Goal: Transaction & Acquisition: Obtain resource

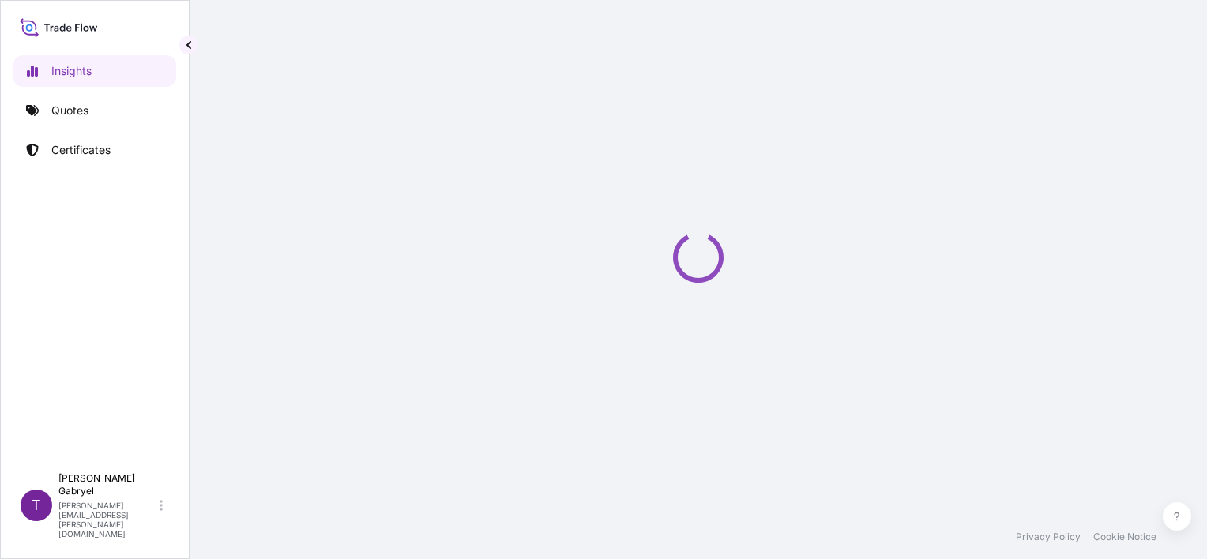
select select "2025"
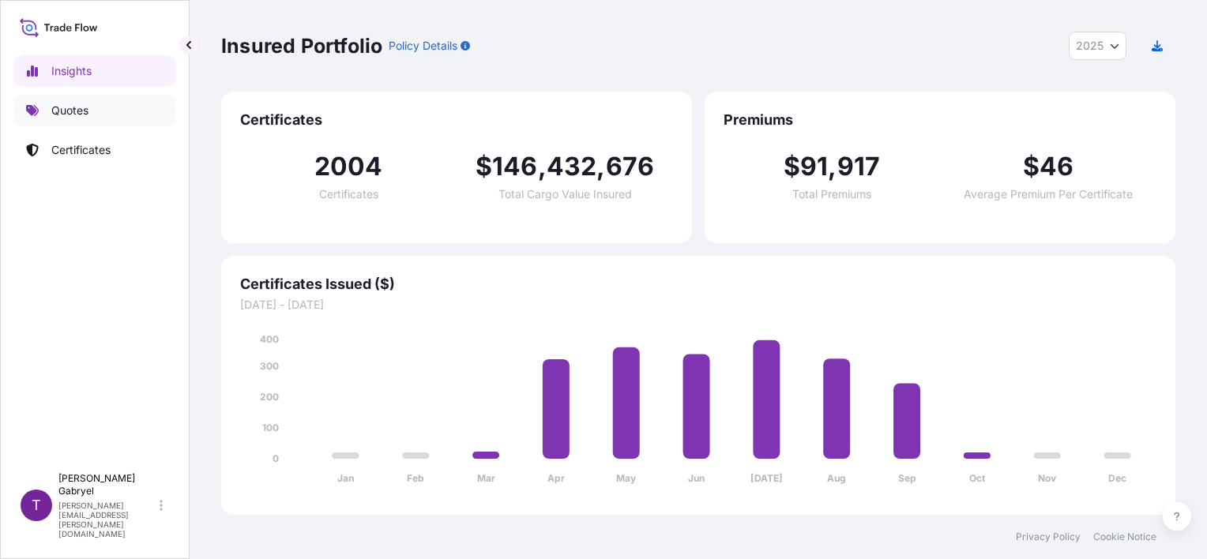
click at [103, 111] on link "Quotes" at bounding box center [94, 111] width 163 height 32
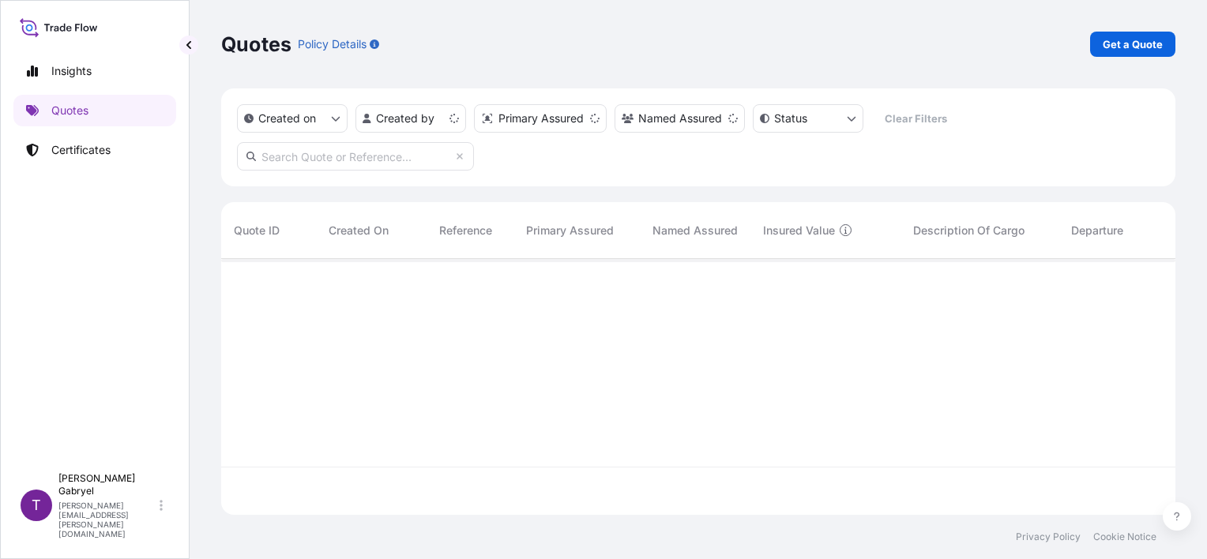
scroll to position [253, 942]
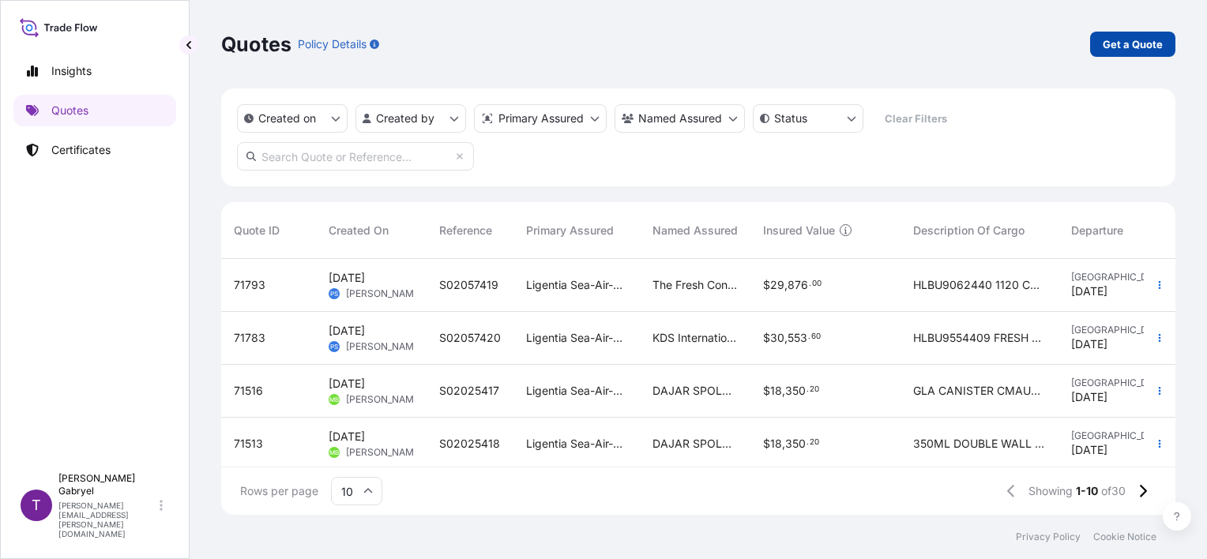
click at [1138, 47] on p "Get a Quote" at bounding box center [1133, 44] width 60 height 16
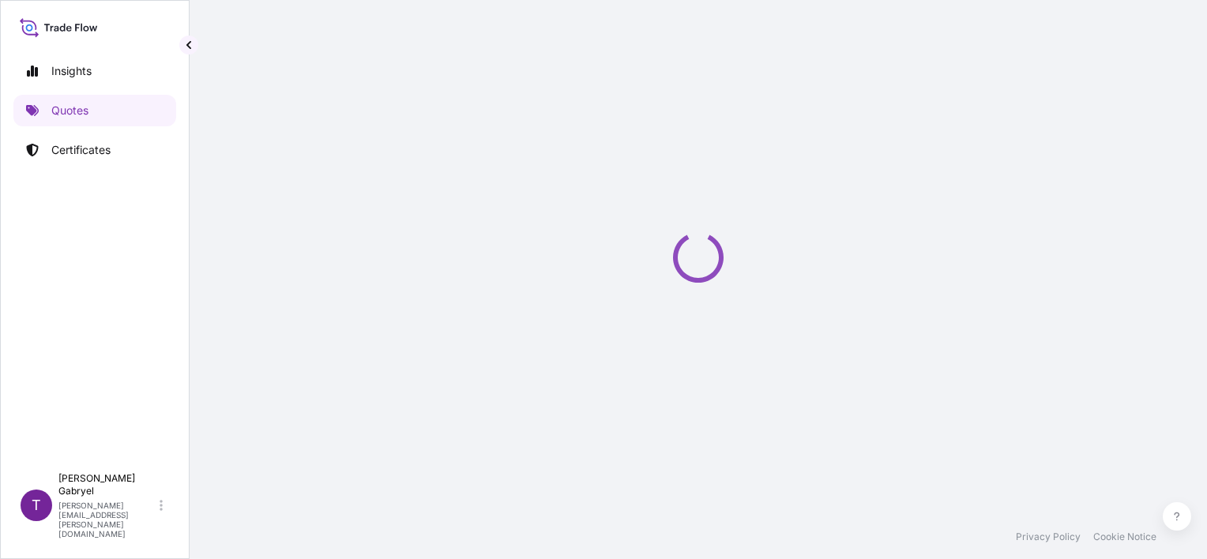
select select "Sea"
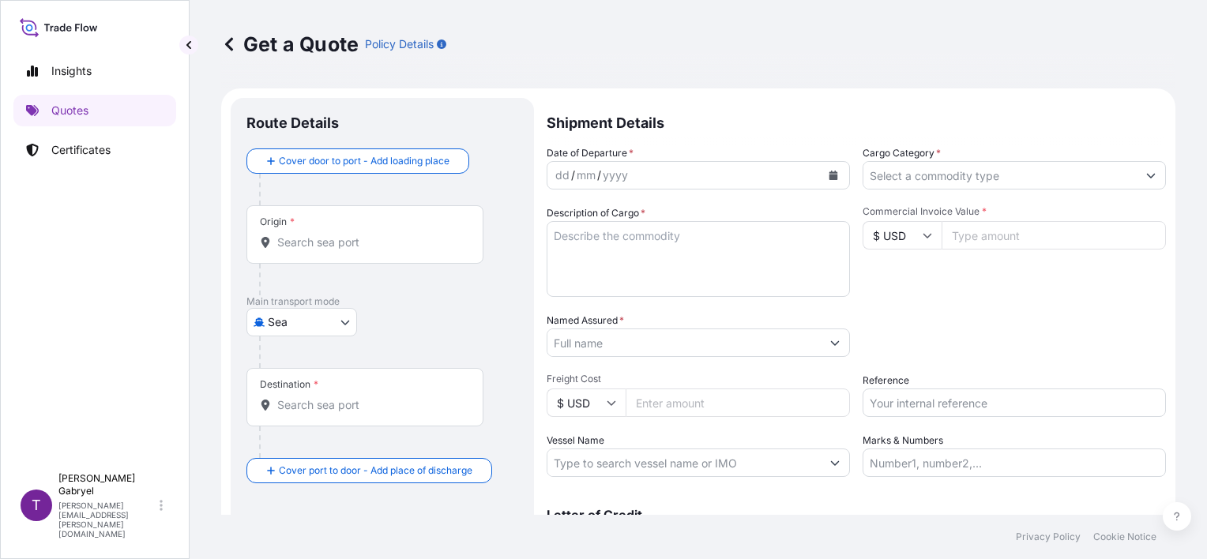
scroll to position [25, 0]
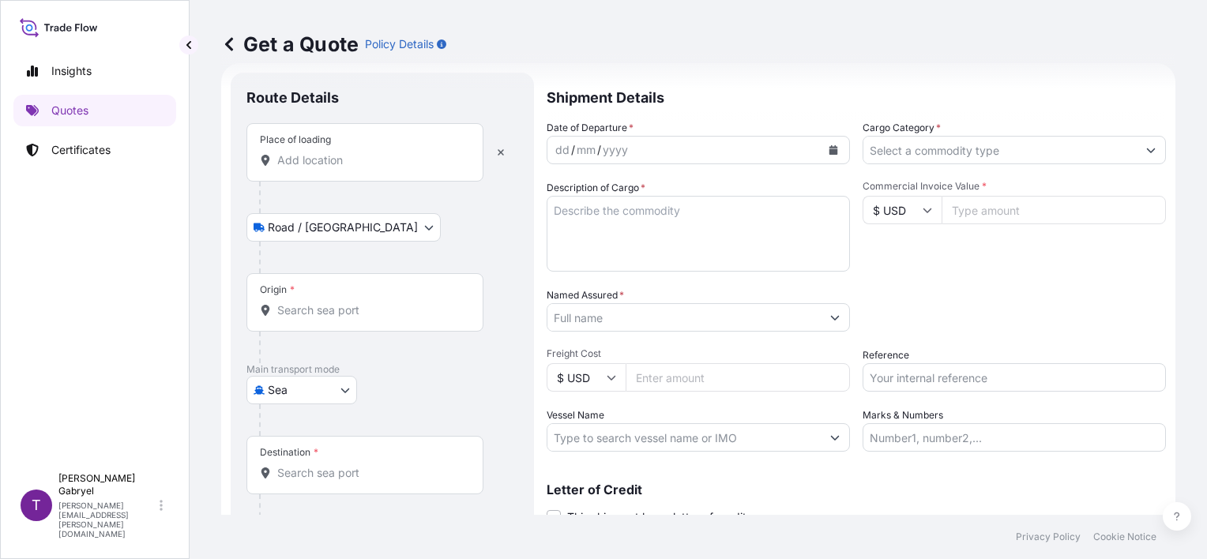
click at [344, 147] on div "Place of loading" at bounding box center [364, 152] width 237 height 58
click at [344, 152] on input "Place of loading" at bounding box center [370, 160] width 186 height 16
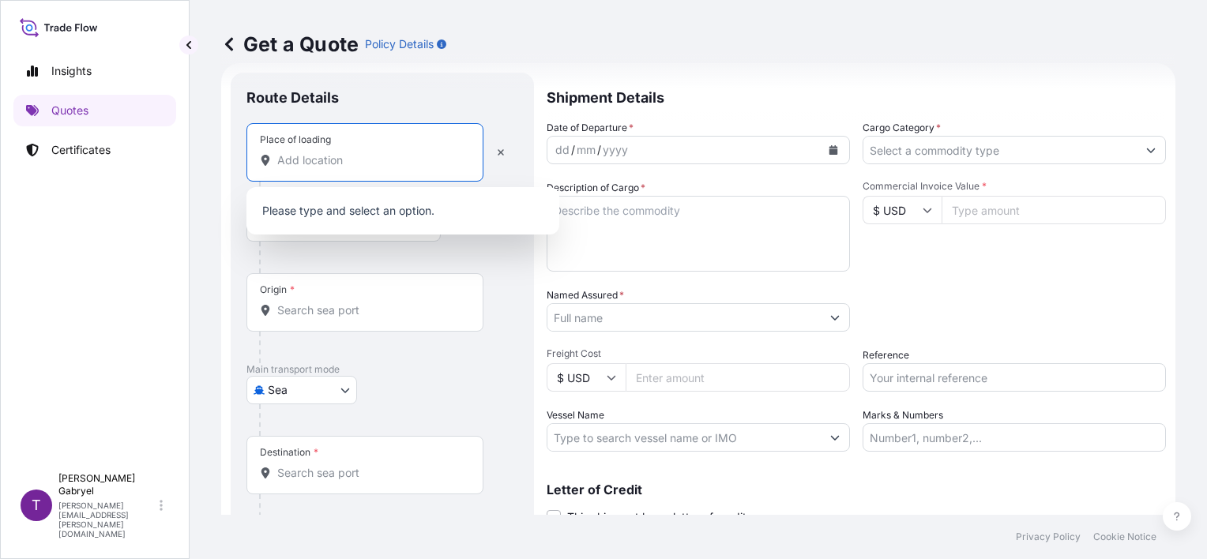
paste input "CZĘSTOCHOWA"
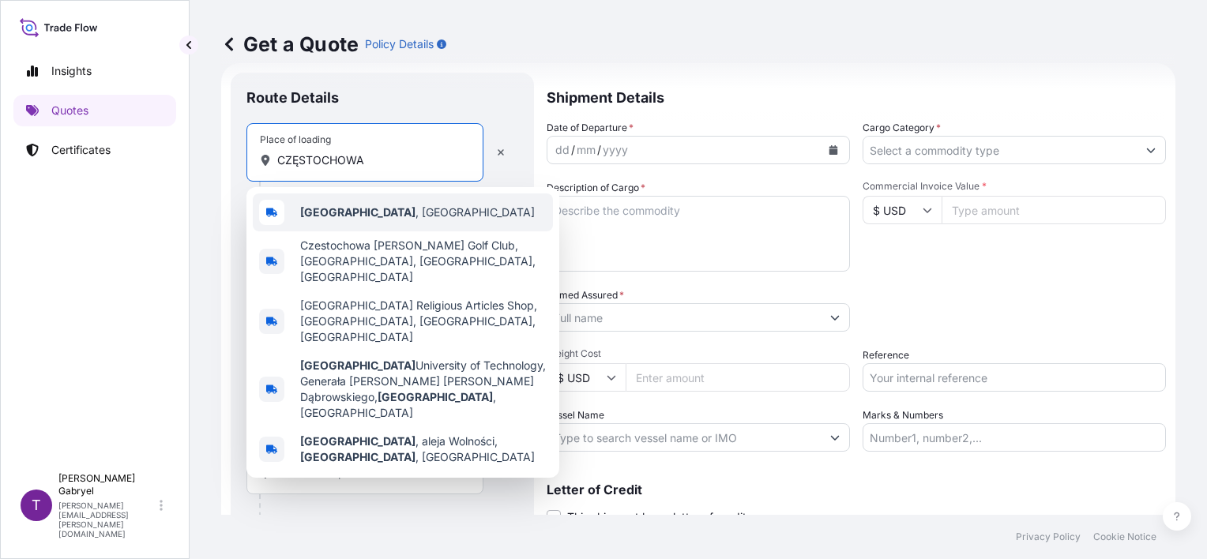
click at [379, 208] on span "[GEOGRAPHIC_DATA] , [GEOGRAPHIC_DATA]" at bounding box center [417, 213] width 235 height 16
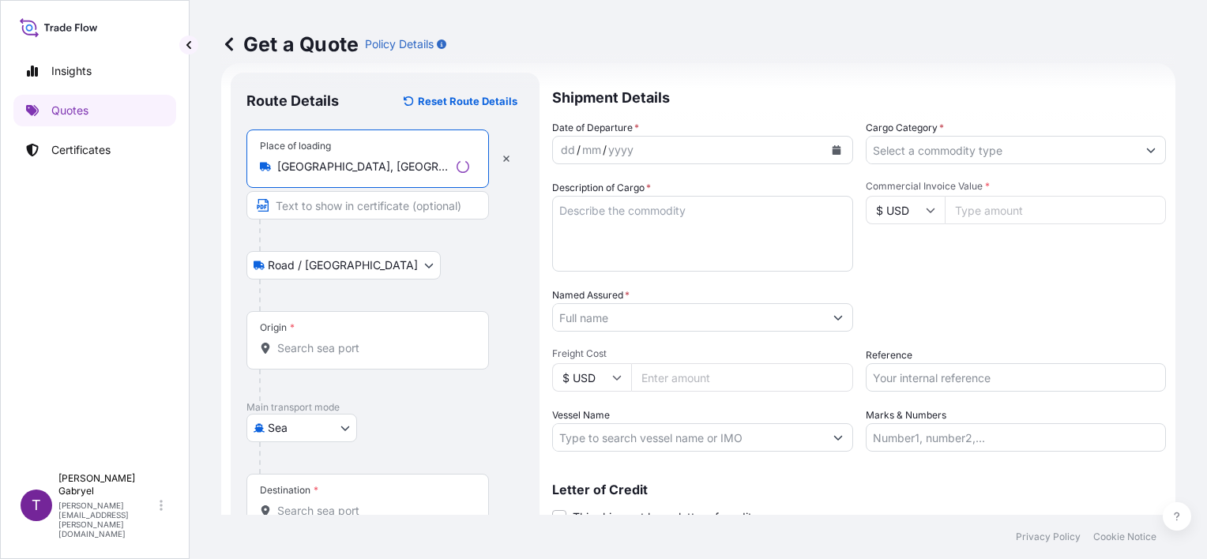
type input "[GEOGRAPHIC_DATA], [GEOGRAPHIC_DATA]"
click at [332, 340] on input "Origin *" at bounding box center [373, 348] width 192 height 16
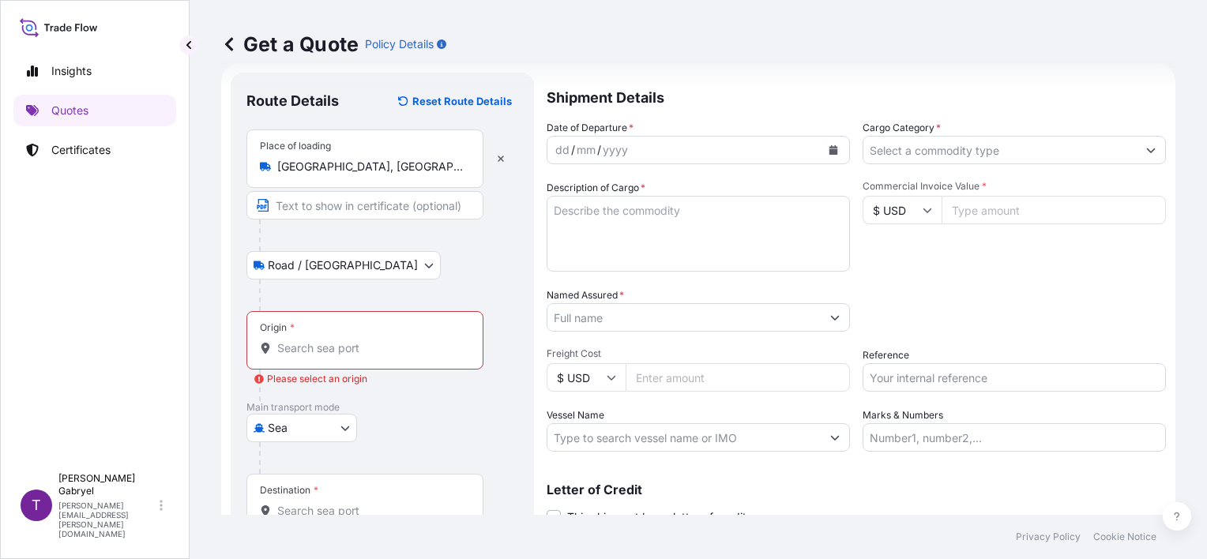
click at [297, 345] on input "Origin * Please select an origin" at bounding box center [370, 348] width 186 height 16
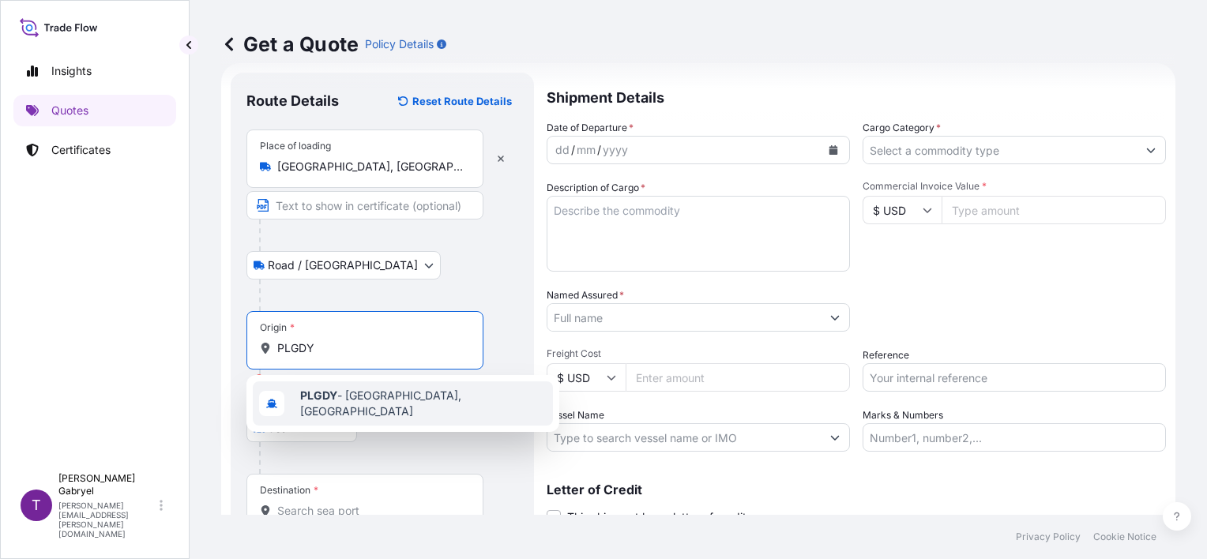
click at [344, 400] on span "PLGDY - [GEOGRAPHIC_DATA], [GEOGRAPHIC_DATA]" at bounding box center [423, 404] width 246 height 32
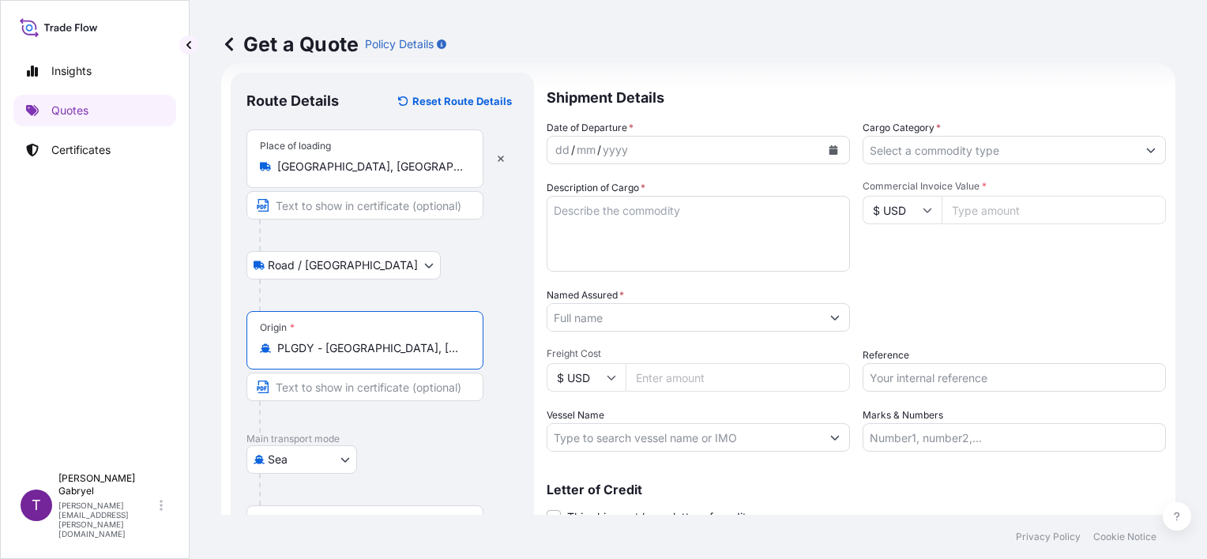
type input "PLGDY - [GEOGRAPHIC_DATA], [GEOGRAPHIC_DATA]"
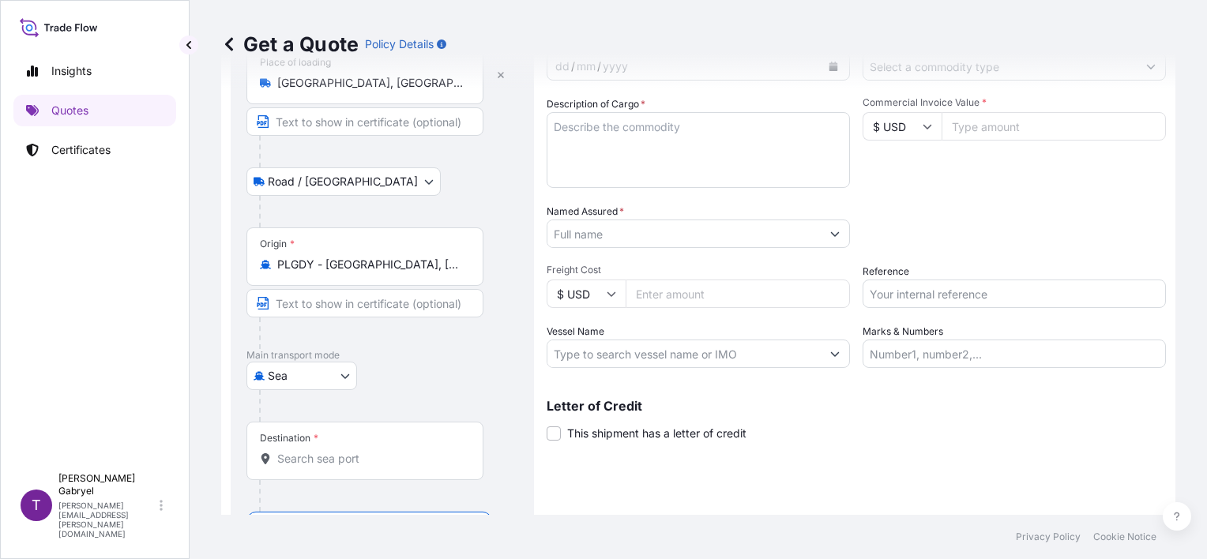
scroll to position [155, 0]
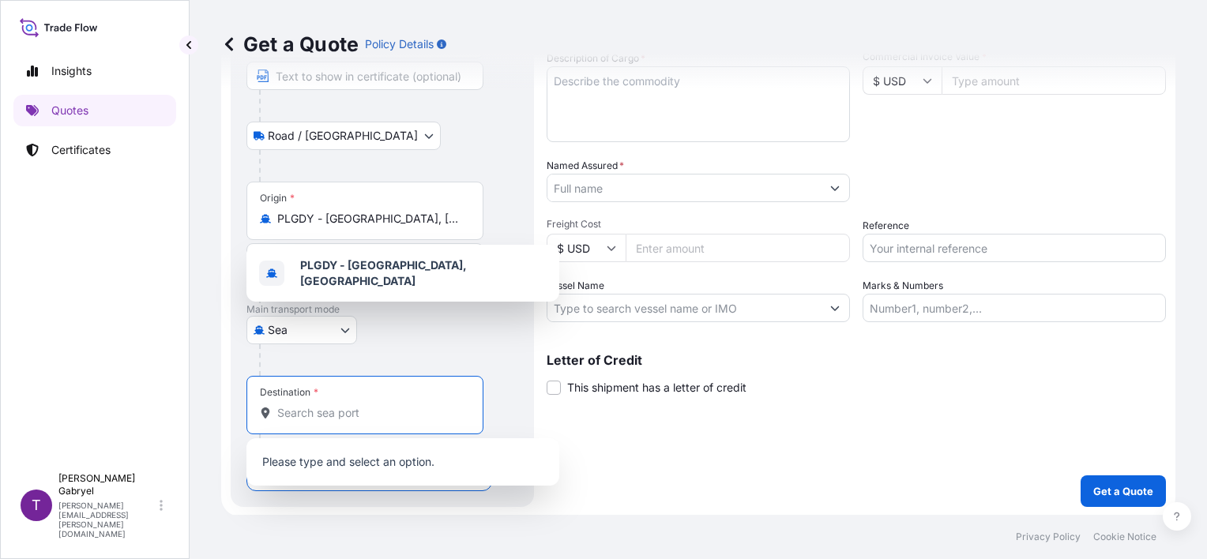
click at [362, 411] on input "Destination *" at bounding box center [370, 413] width 186 height 16
paste input "[GEOGRAPHIC_DATA][PERSON_NAME],"
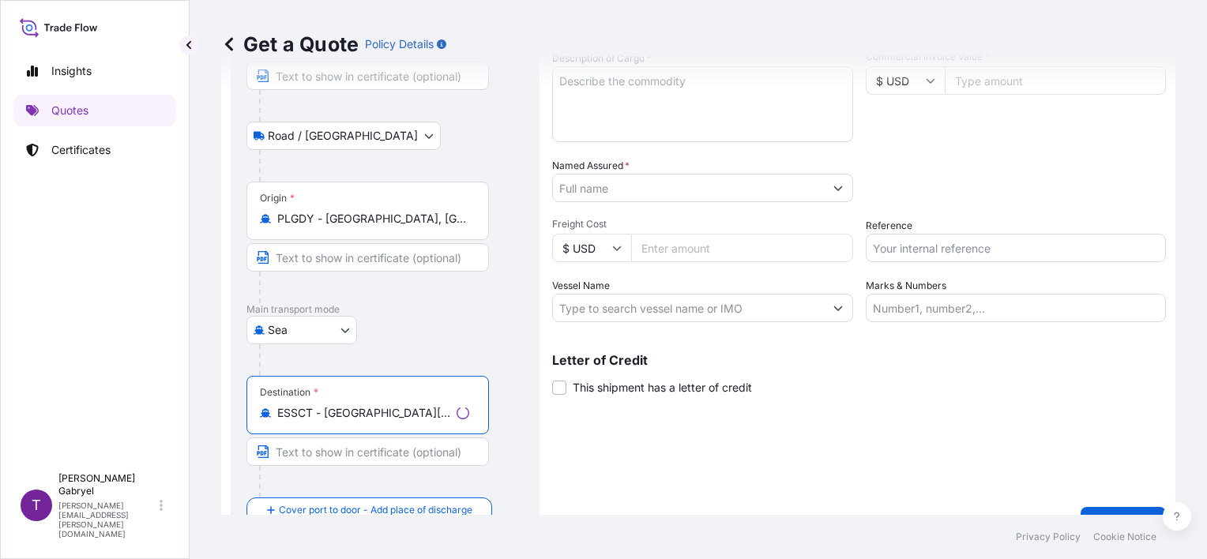
type input "ESSCT - [GEOGRAPHIC_DATA][PERSON_NAME], [GEOGRAPHIC_DATA]"
click at [708, 477] on div "Shipment Details Date of Departure * dd / mm / yyyy Cargo Category * Descriptio…" at bounding box center [859, 241] width 614 height 596
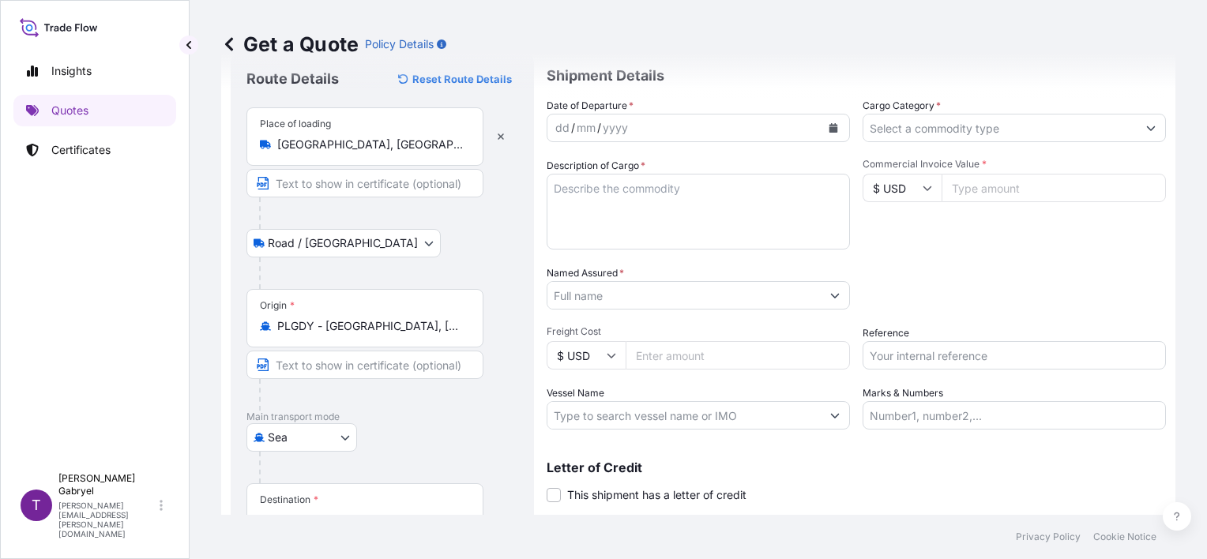
scroll to position [0, 0]
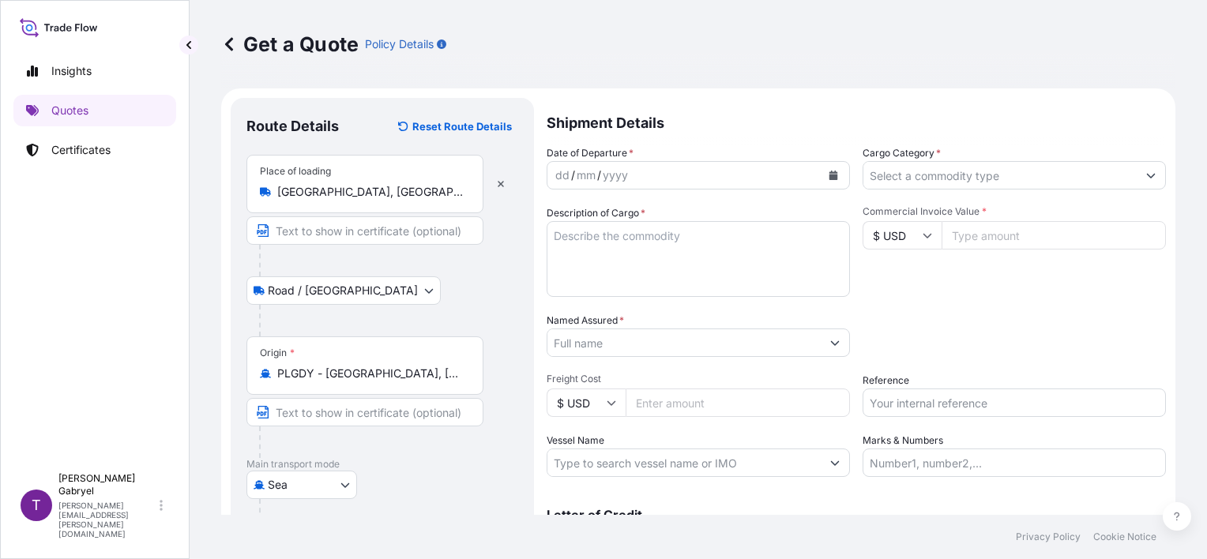
click at [821, 176] on button "Calendar" at bounding box center [833, 175] width 25 height 25
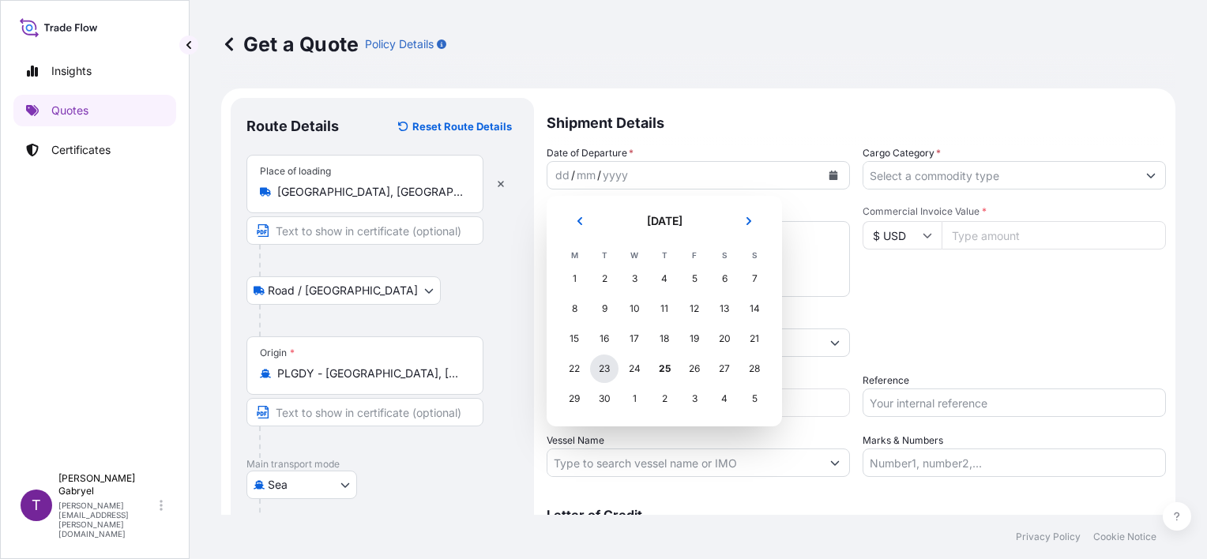
click at [604, 363] on div "23" at bounding box center [604, 369] width 28 height 28
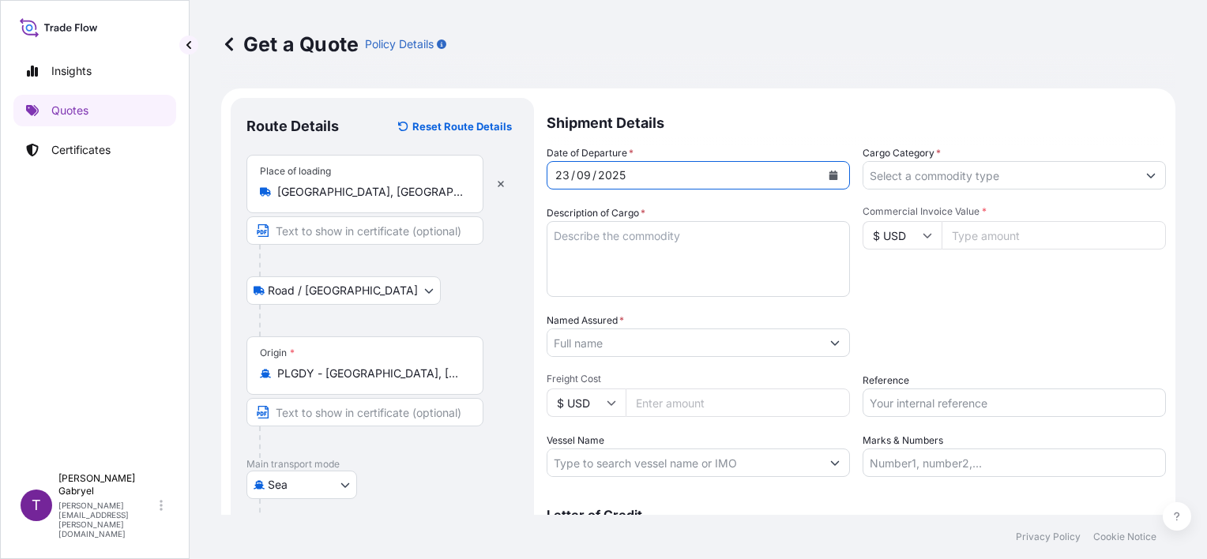
click at [991, 175] on input "Cargo Category *" at bounding box center [999, 175] width 273 height 28
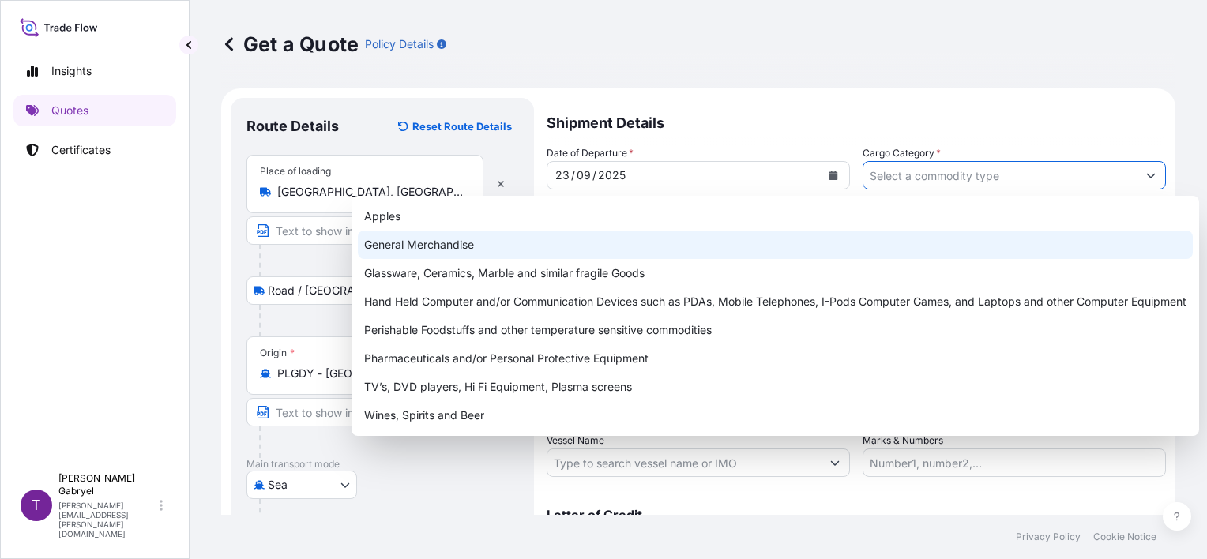
click at [712, 246] on div "General Merchandise" at bounding box center [775, 245] width 835 height 28
type input "General Merchandise"
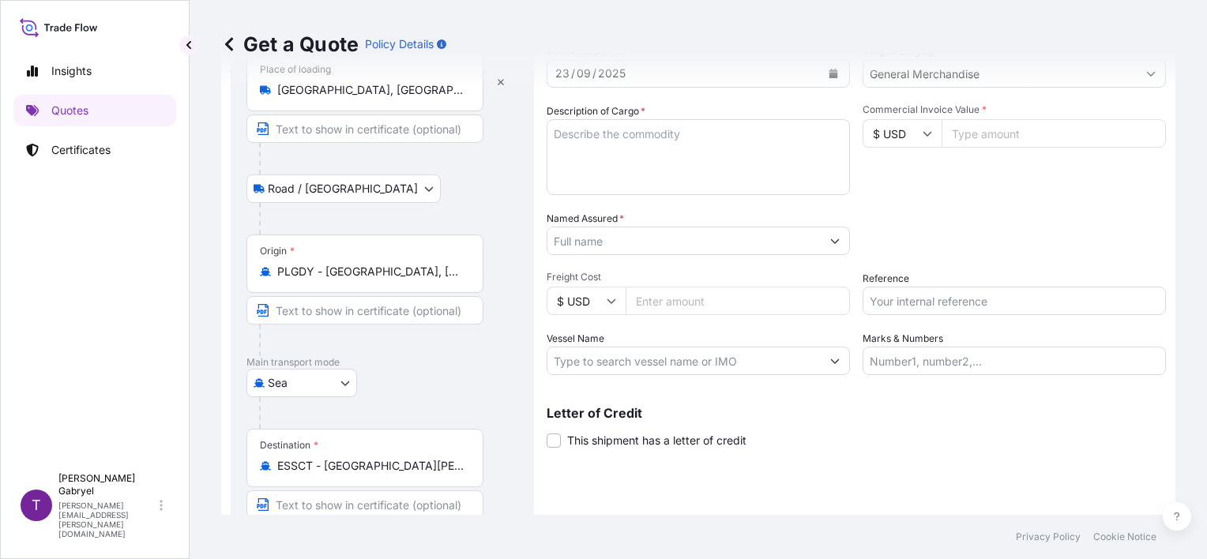
scroll to position [186, 0]
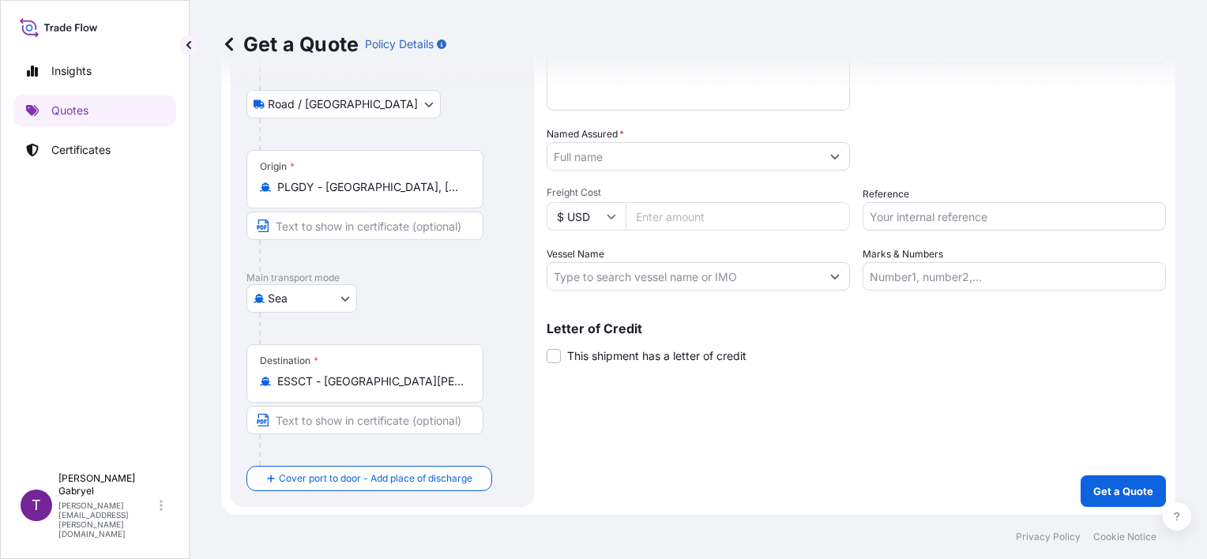
click at [613, 278] on input "Vessel Name" at bounding box center [683, 276] width 273 height 28
paste input "MSC CALYPSO - QB539E"
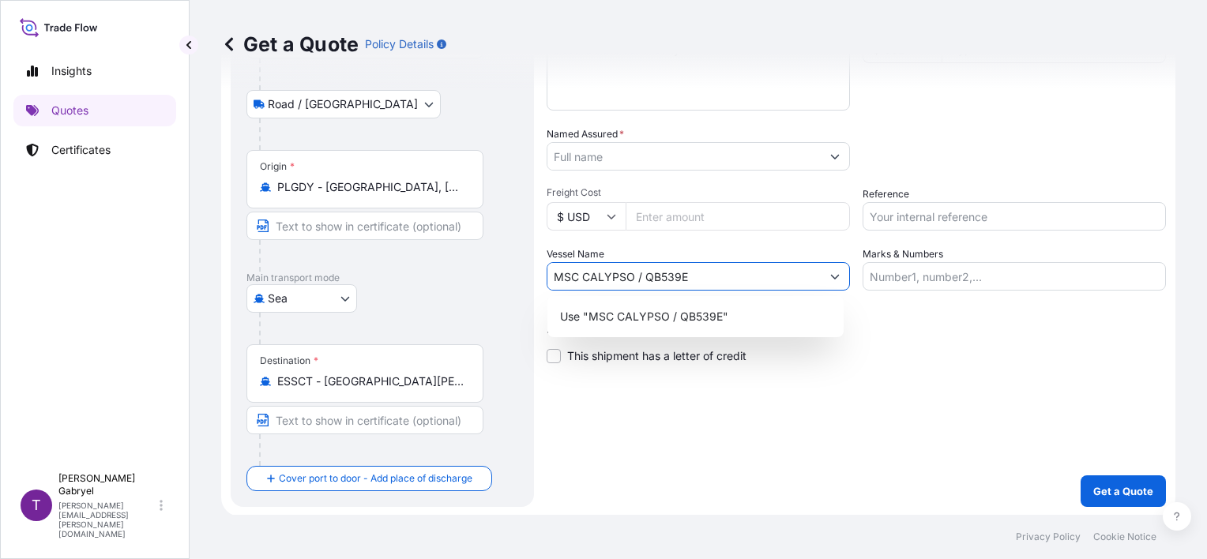
type input "MSC CALYPSO / QB539E"
click at [1013, 357] on div "Letter of Credit This shipment has a letter of credit Letter of credit * Letter…" at bounding box center [856, 343] width 619 height 42
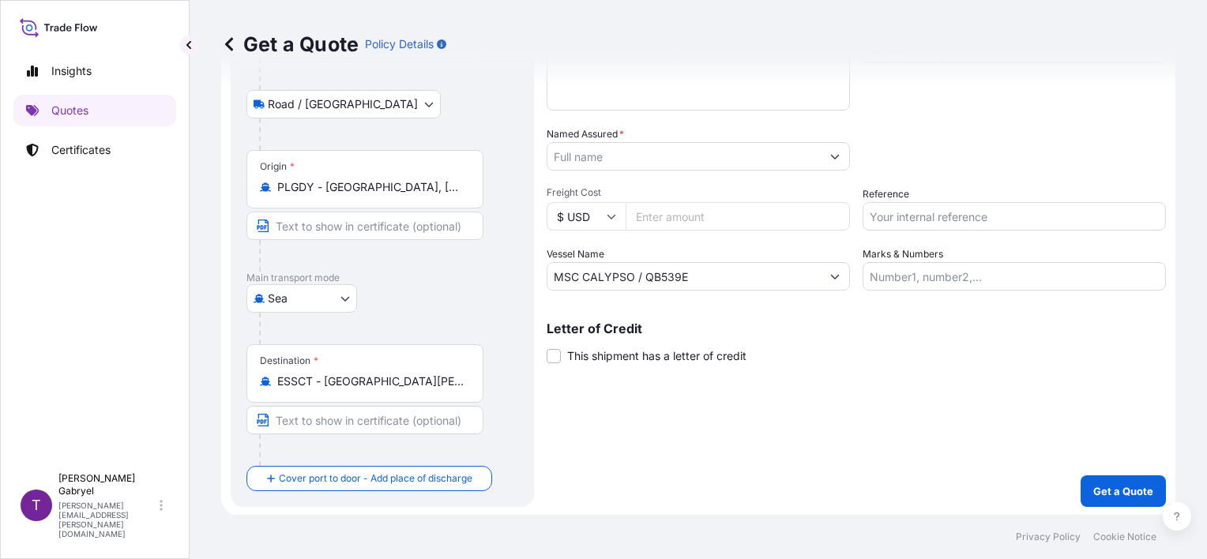
click at [942, 217] on input "Reference" at bounding box center [1014, 216] width 303 height 28
paste input "S02056608"
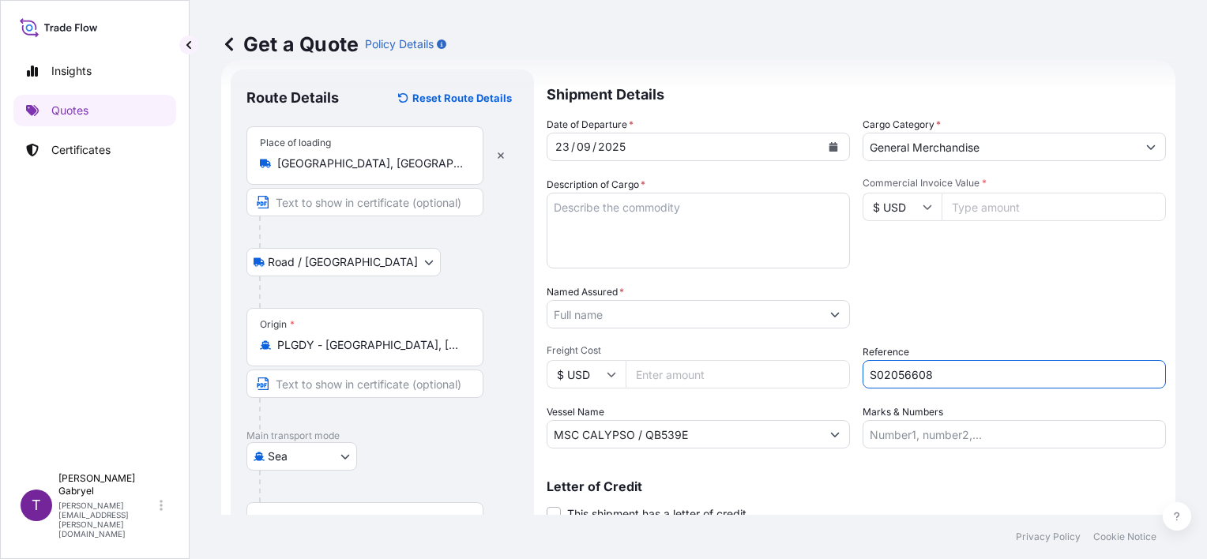
type input "S02056608"
click at [915, 213] on input "$ USD" at bounding box center [902, 207] width 79 height 28
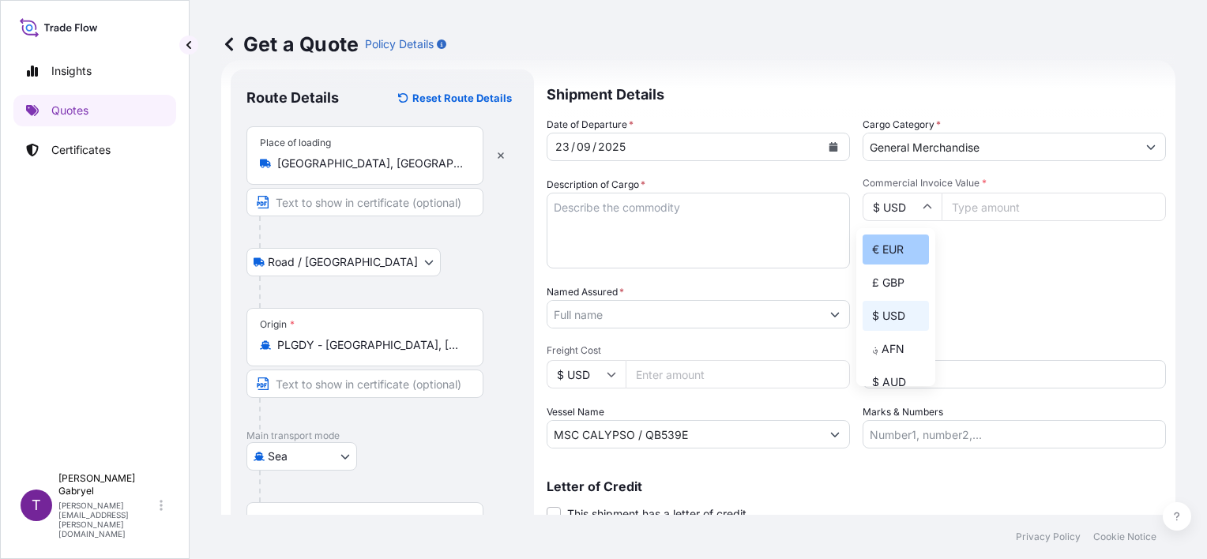
click at [894, 250] on div "€ EUR" at bounding box center [896, 250] width 66 height 30
type input "€ EUR"
click at [999, 212] on input "Commercial Invoice Value *" at bounding box center [1054, 207] width 224 height 28
paste input "1809.00"
type input "1809"
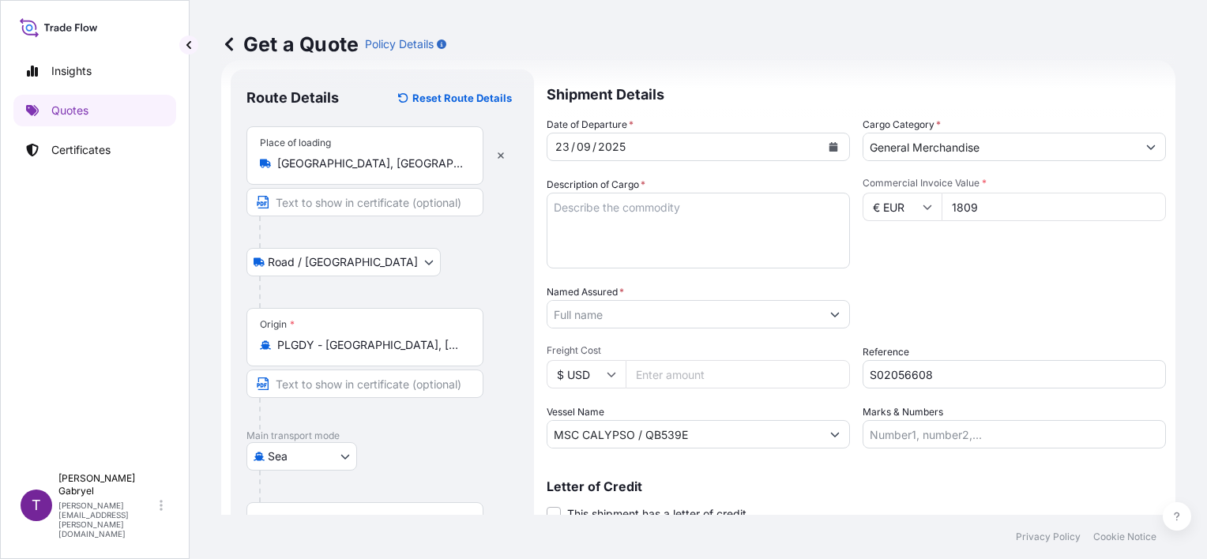
click at [577, 316] on input "Named Assured *" at bounding box center [683, 314] width 273 height 28
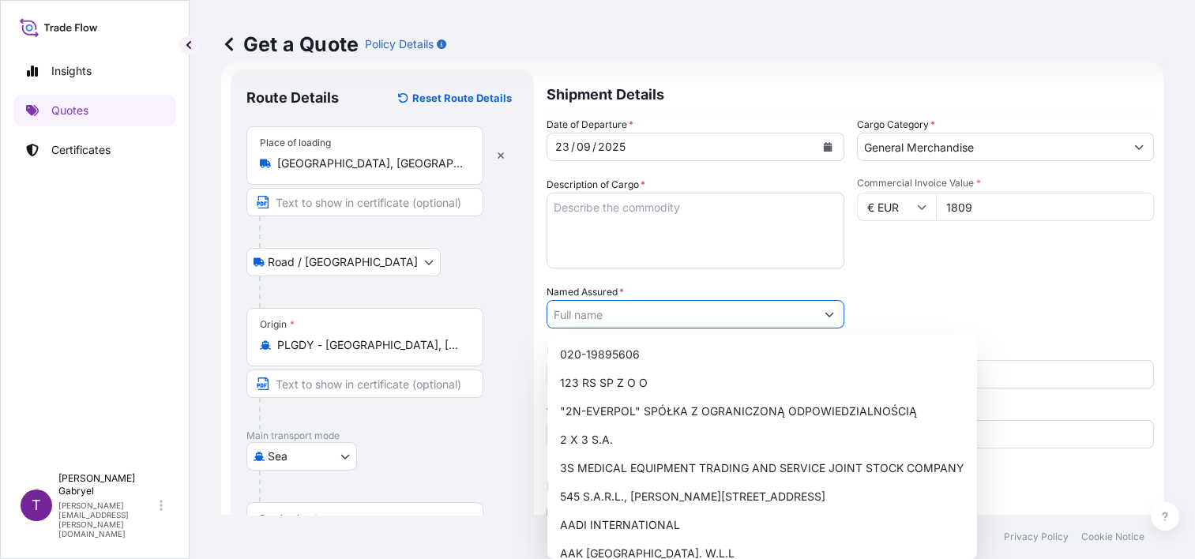
paste input "[PERSON_NAME]"
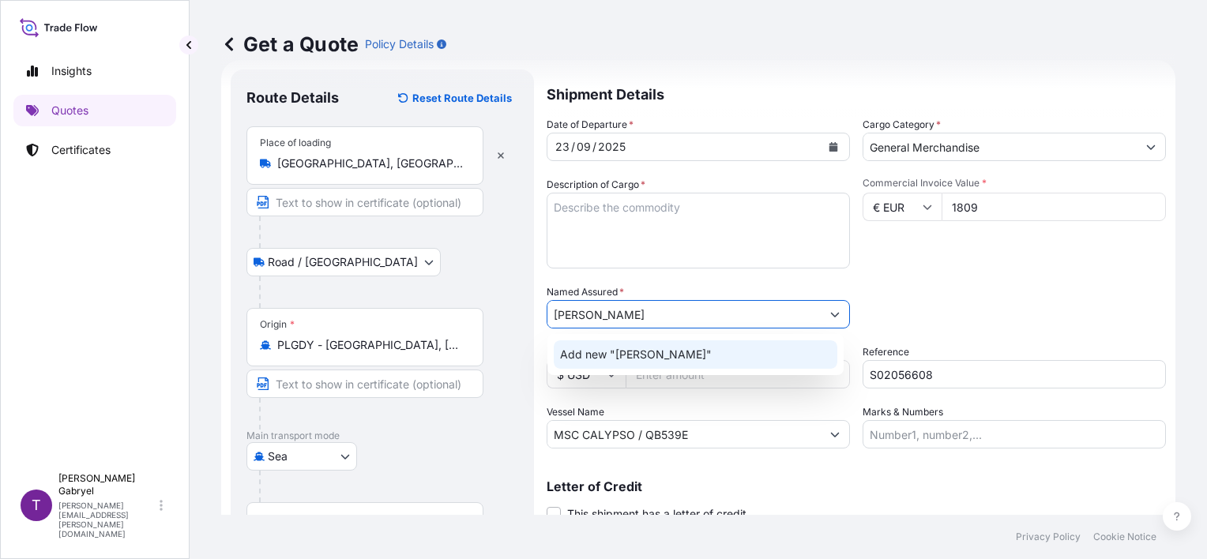
click at [612, 348] on span "Add new "[PERSON_NAME]"" at bounding box center [636, 355] width 152 height 16
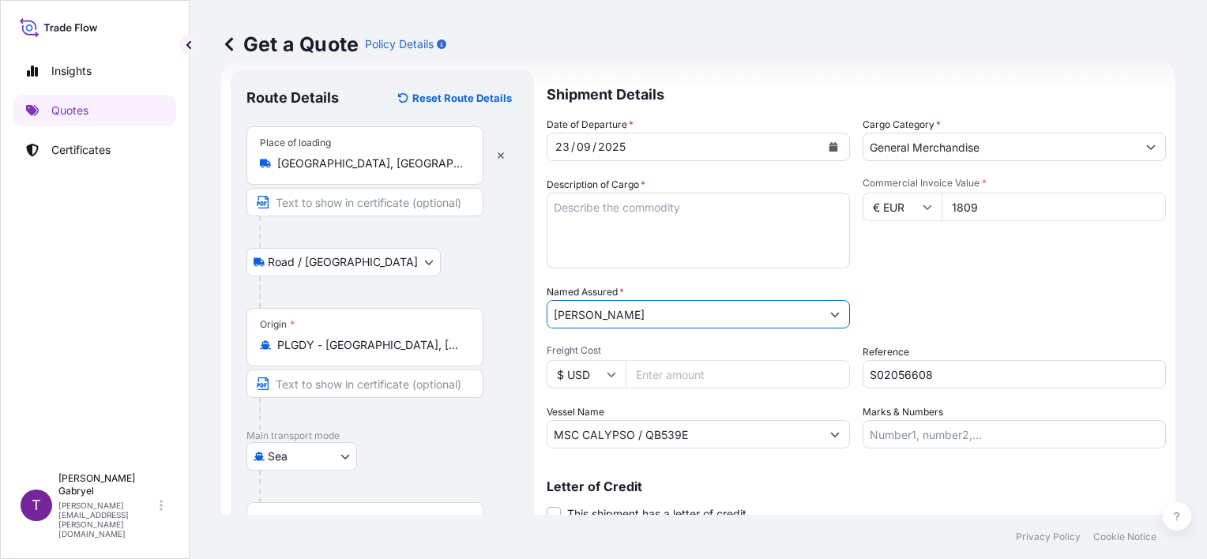
type input "[PERSON_NAME]"
click at [586, 232] on textarea "Description of Cargo *" at bounding box center [698, 231] width 303 height 76
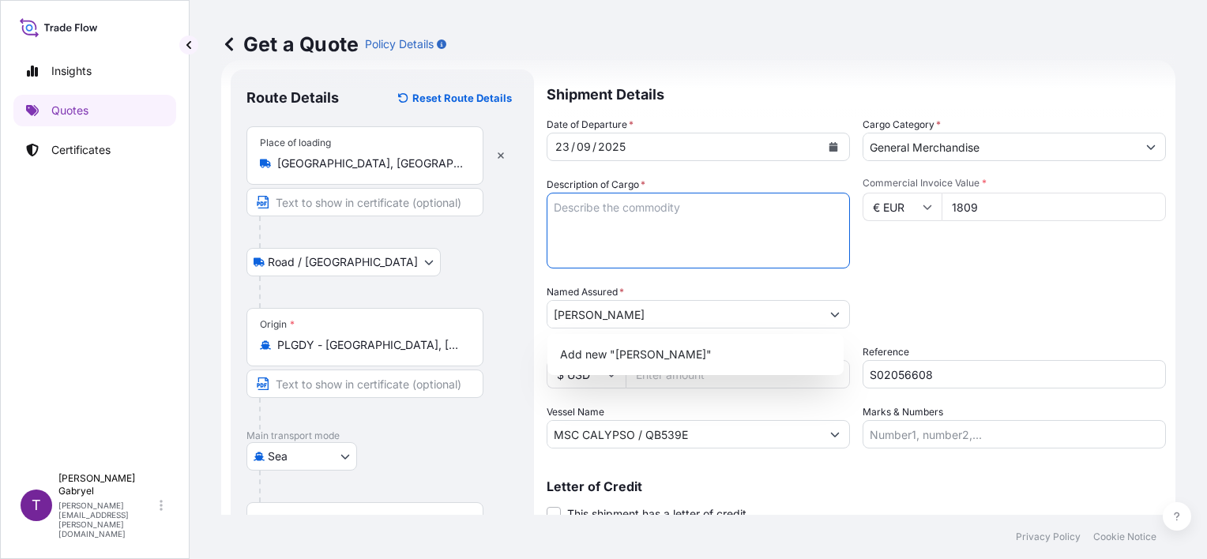
paste textarea "HOUSEHOLD EFFECTS"
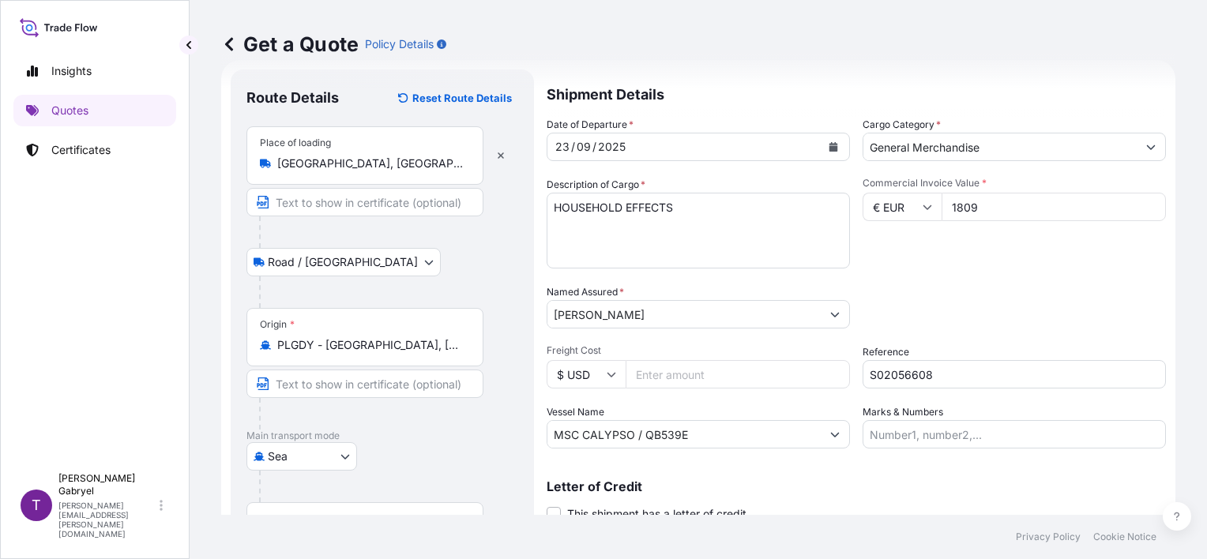
click at [713, 224] on textarea "HOUSEHOLD EFFECTS" at bounding box center [698, 231] width 303 height 76
paste textarea "NET WEIGHT: 1517 KG HS CODE: 39249000"
click at [713, 224] on textarea "HOUSEHOLD EFFECTS NET WEIGHT: 1517 KG HS CODE: 39249000" at bounding box center [698, 231] width 303 height 76
click at [689, 247] on textarea "HOUSEHOLD EFFECTS NET WEIGHT: 1517 KG GROSS WEIGHT: QUANTITY: HS CODE: 39249000" at bounding box center [698, 231] width 303 height 76
paste textarea "MSBU3228738"
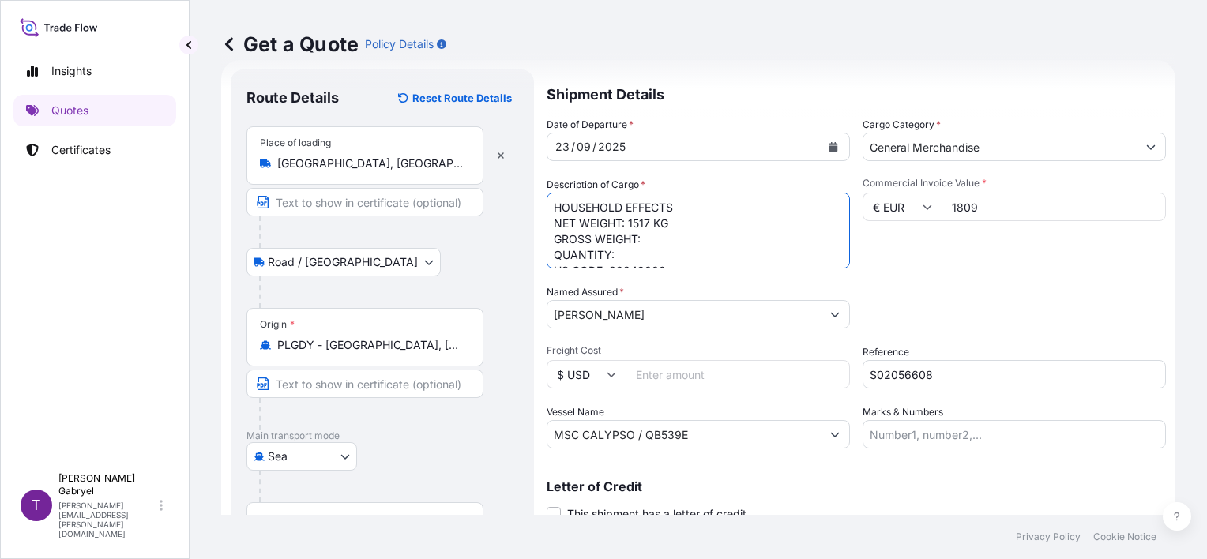
scroll to position [0, 0]
click at [655, 239] on textarea "HOUSEHOLD EFFECTS NET WEIGHT: 1517 KG GROSS WEIGHT: QUANTITY: HS CODE: 39249000…" at bounding box center [698, 231] width 303 height 76
paste textarea "1544"
click at [623, 253] on textarea "HOUSEHOLD EFFECTS NET WEIGHT: 1517 KG GROSS WEIGHT: 1544 KG QUANTITY: HS CODE: …" at bounding box center [698, 231] width 303 height 76
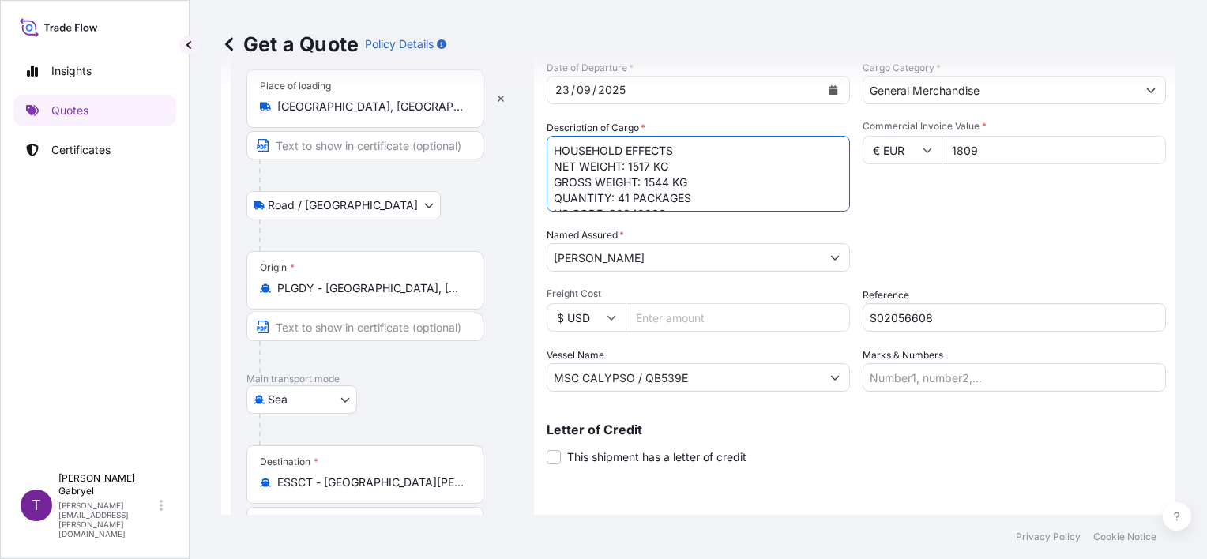
scroll to position [186, 0]
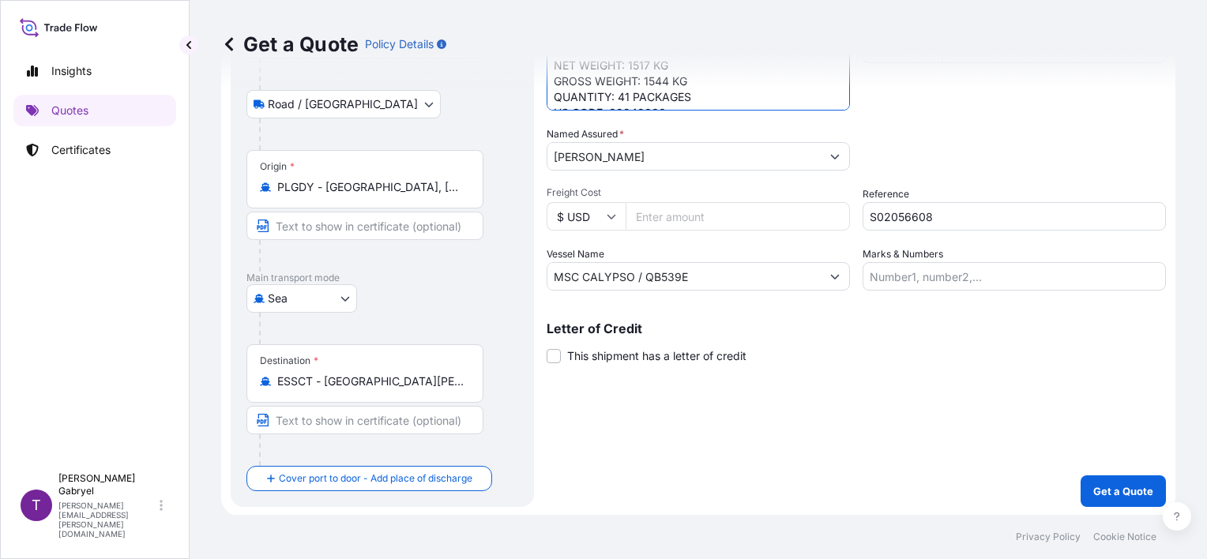
type textarea "HOUSEHOLD EFFECTS NET WEIGHT: 1517 KG GROSS WEIGHT: 1544 KG QUANTITY: 41 PACKAG…"
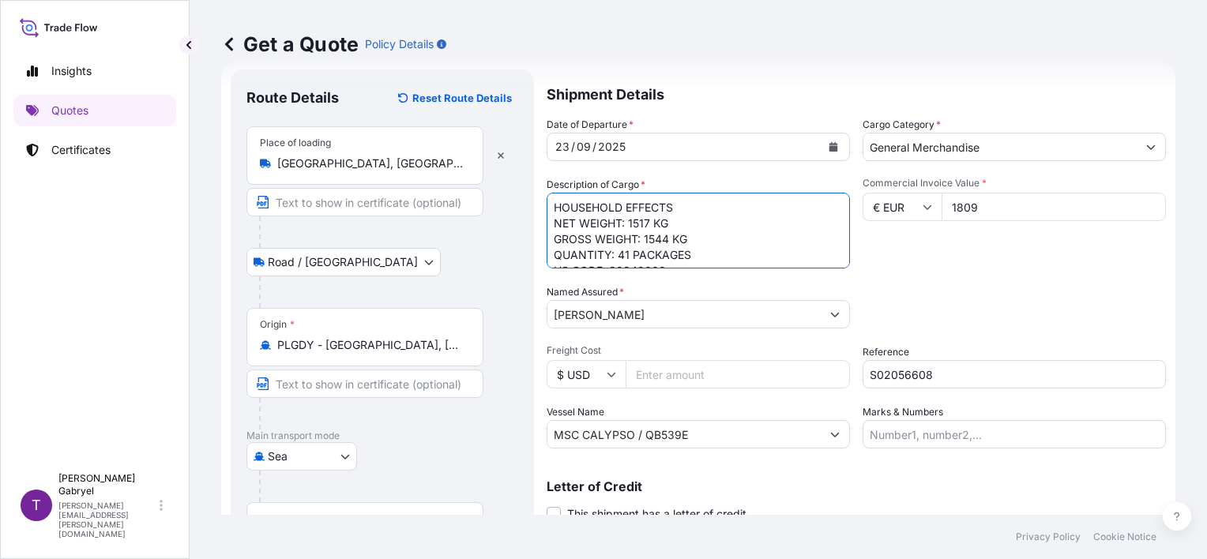
scroll to position [48, 0]
click at [677, 316] on input "[PERSON_NAME]" at bounding box center [683, 314] width 273 height 28
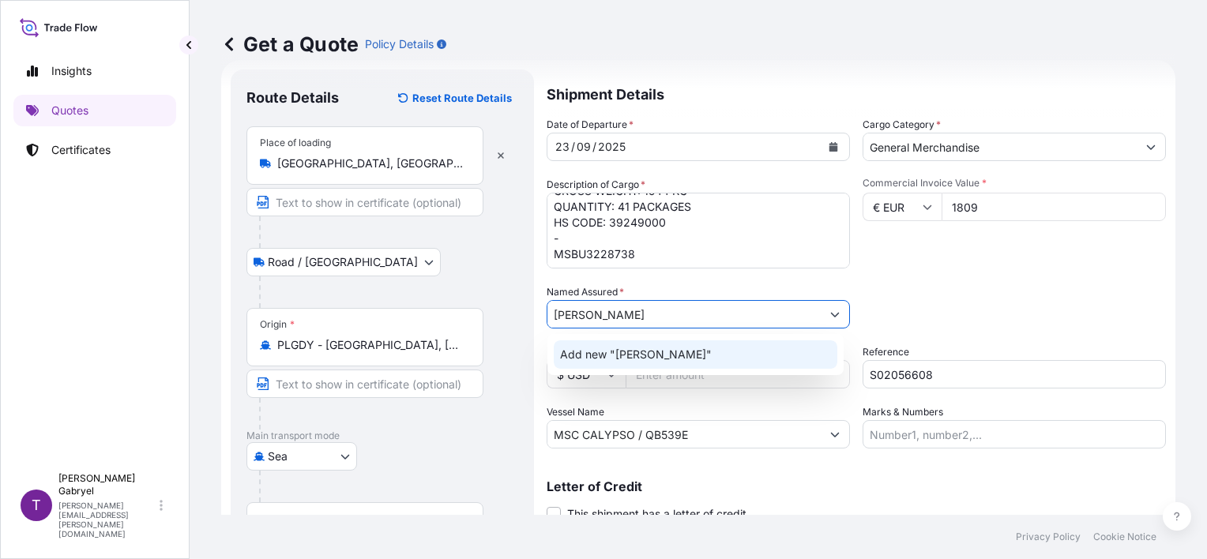
click at [651, 353] on span "Add new "[PERSON_NAME]"" at bounding box center [636, 355] width 152 height 16
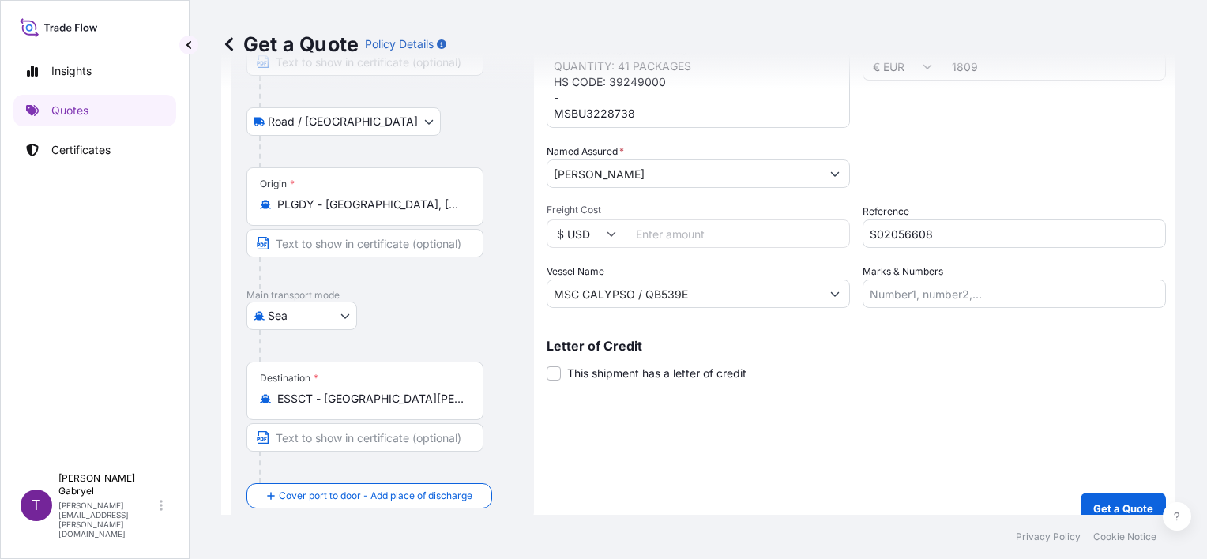
scroll to position [186, 0]
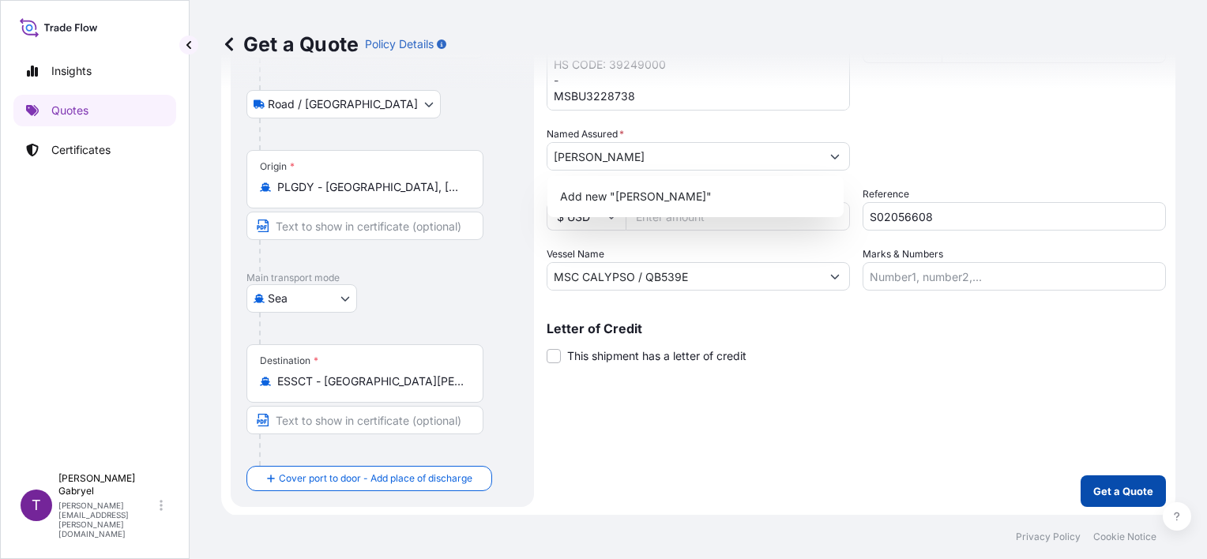
click at [1131, 502] on button "Get a Quote" at bounding box center [1123, 492] width 85 height 32
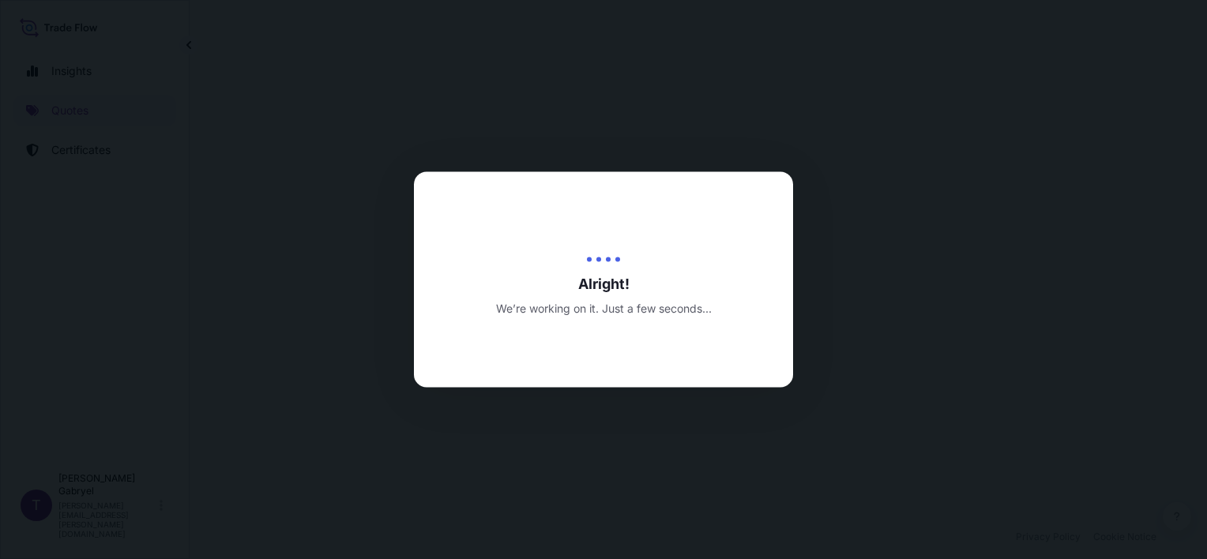
select select "Road / [GEOGRAPHIC_DATA]"
select select "Sea"
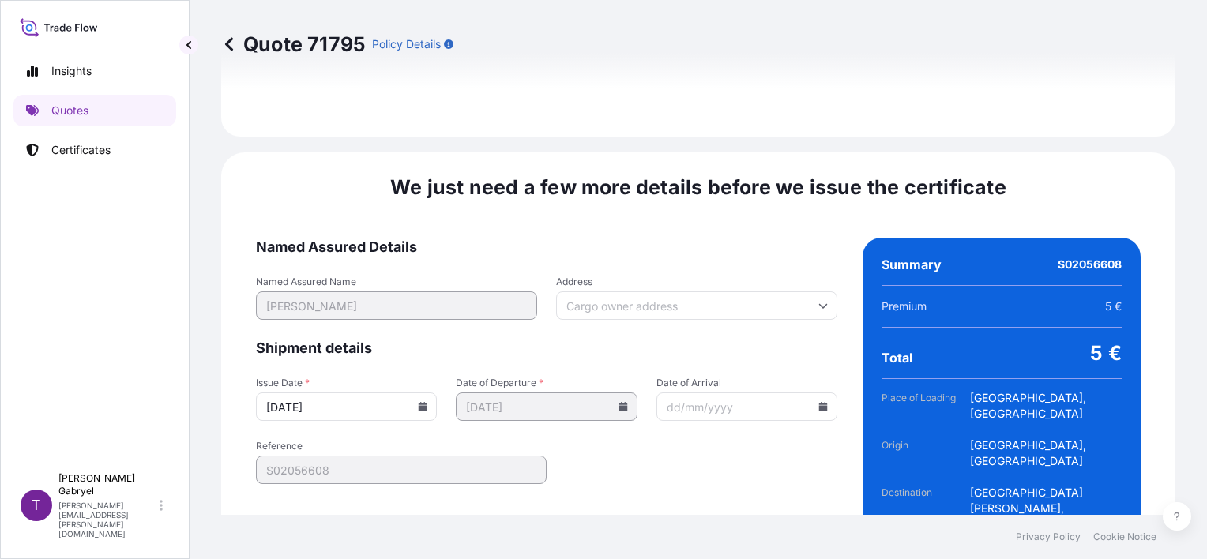
scroll to position [2046, 0]
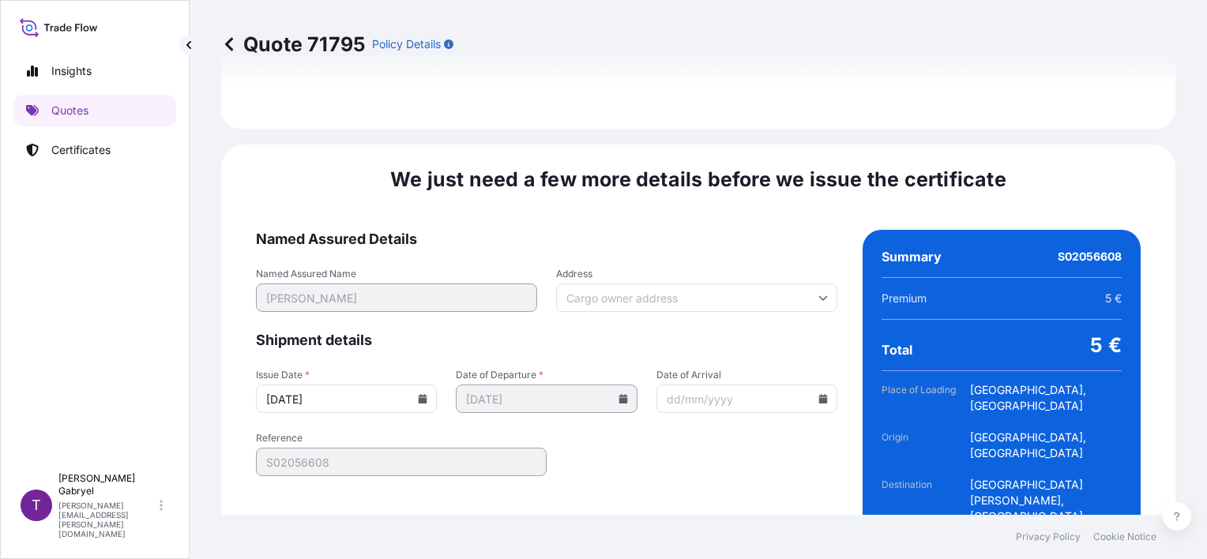
click at [420, 394] on icon at bounding box center [423, 398] width 9 height 9
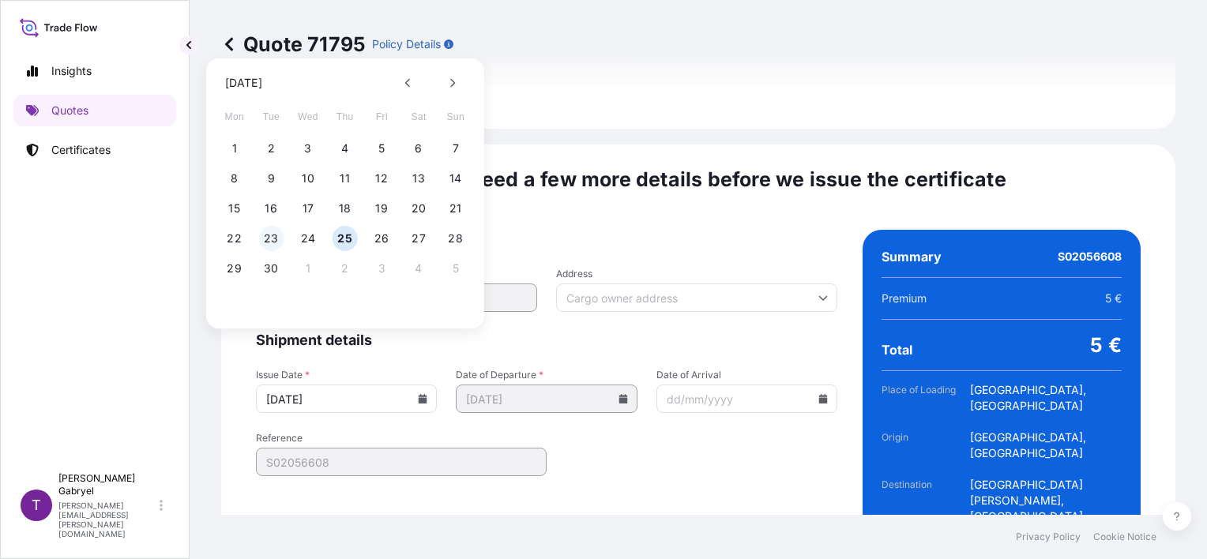
click at [269, 233] on button "23" at bounding box center [270, 238] width 25 height 25
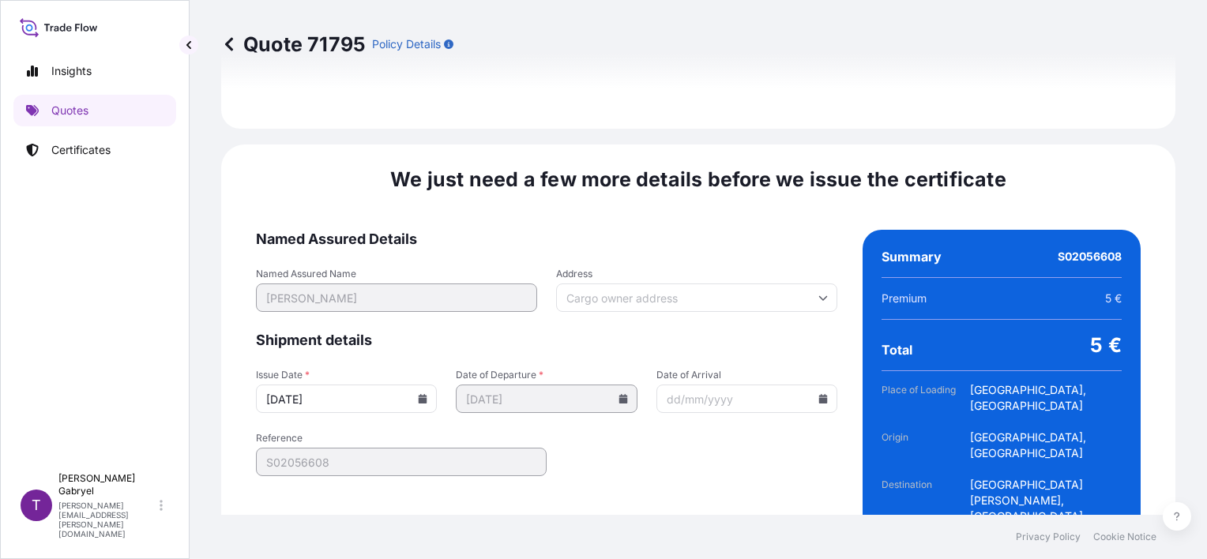
type input "[DATE]"
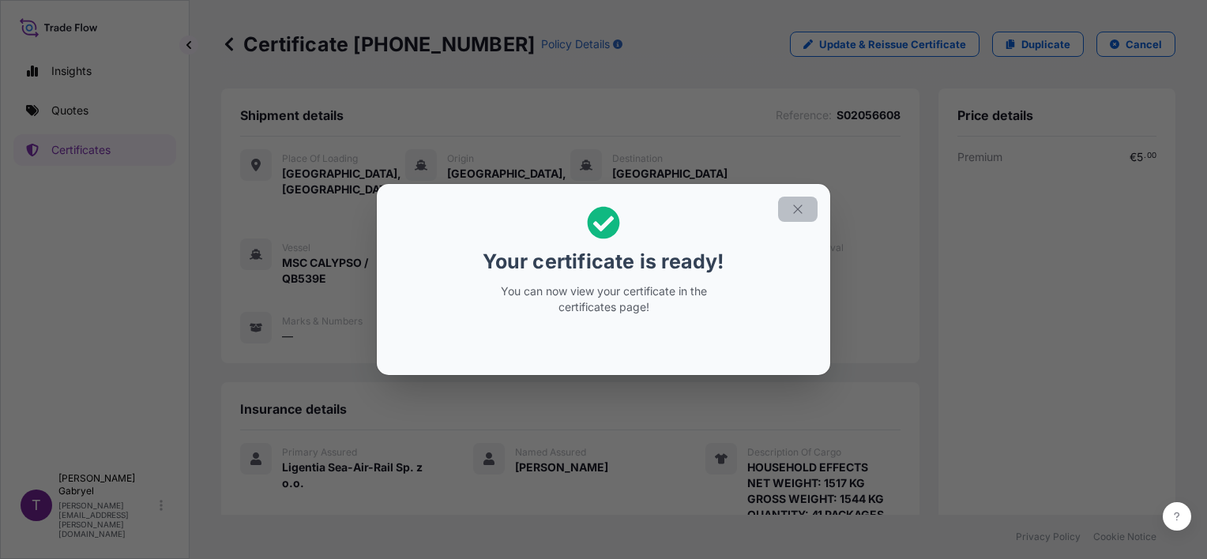
click at [796, 209] on icon "button" at bounding box center [797, 209] width 9 height 9
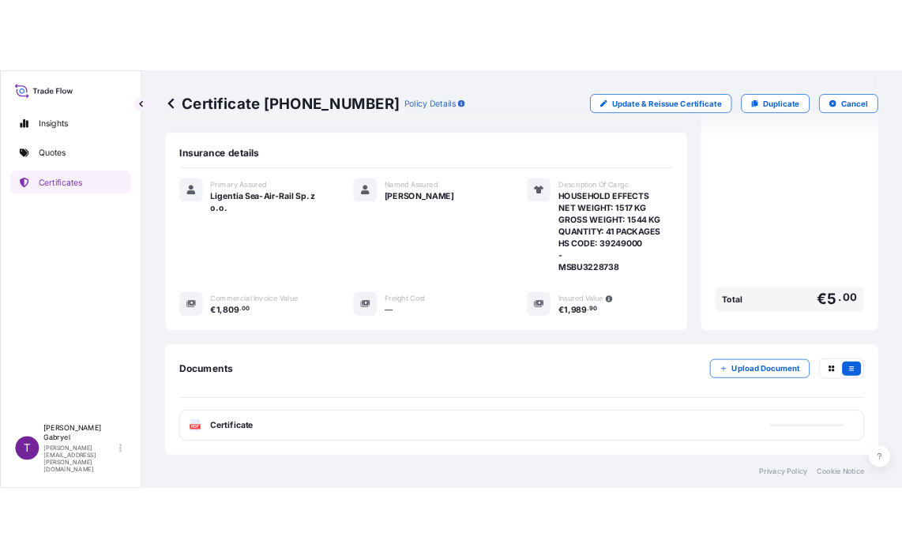
scroll to position [348, 0]
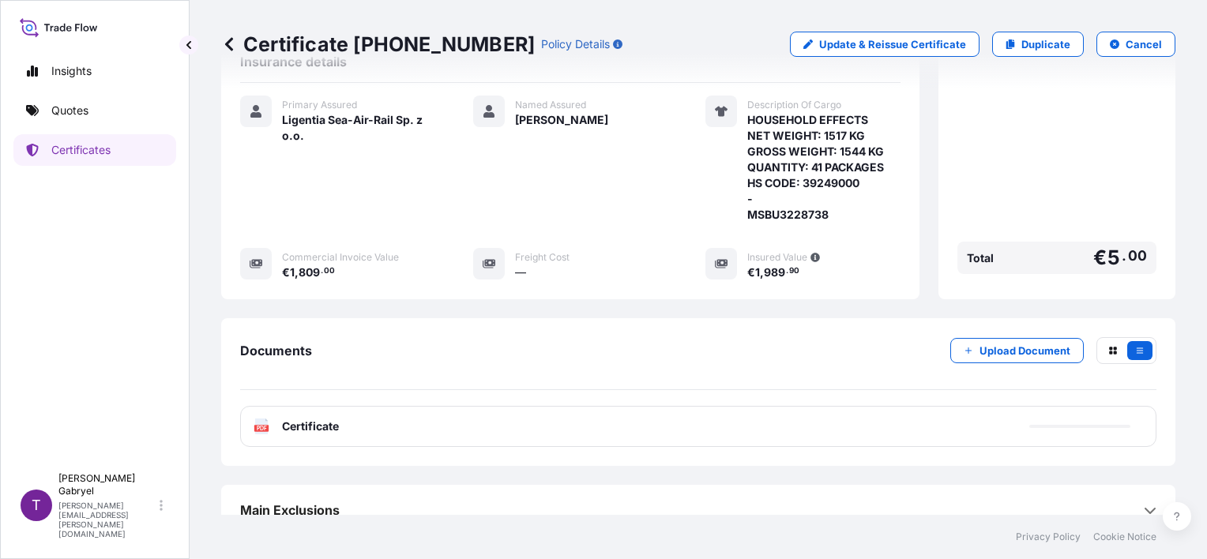
click at [487, 406] on div "PDF Certificate" at bounding box center [698, 426] width 916 height 41
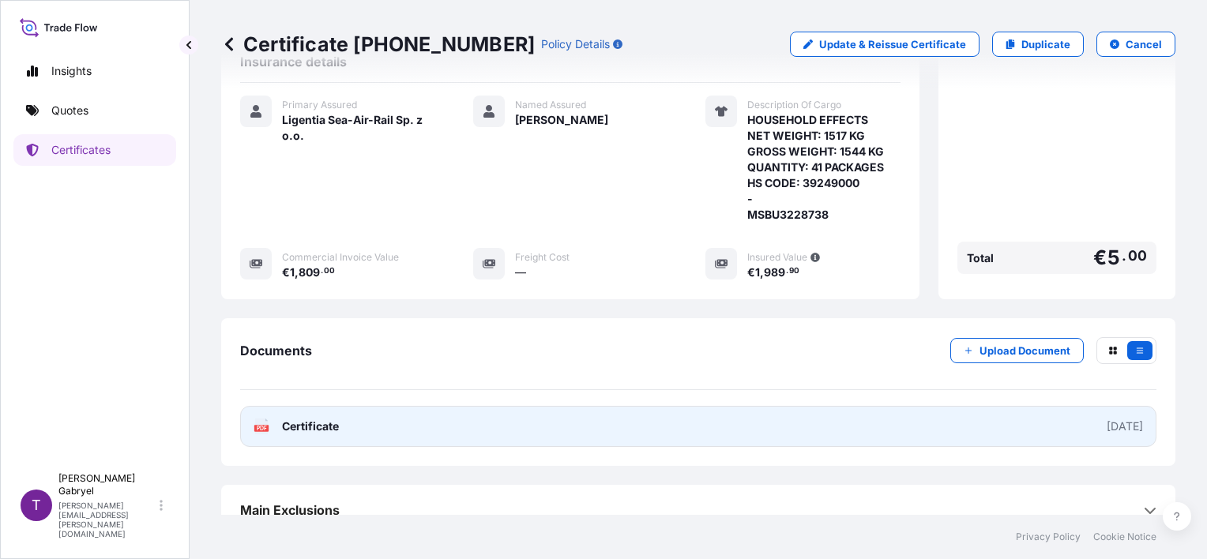
click at [476, 406] on link "PDF Certificate [DATE]" at bounding box center [698, 426] width 916 height 41
